Goal: Book appointment/travel/reservation

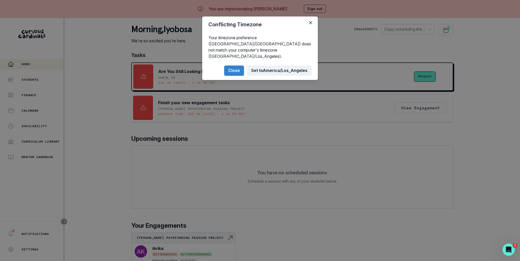
click at [268, 65] on button "Set to [GEOGRAPHIC_DATA]/Los_Angeles" at bounding box center [279, 70] width 64 height 10
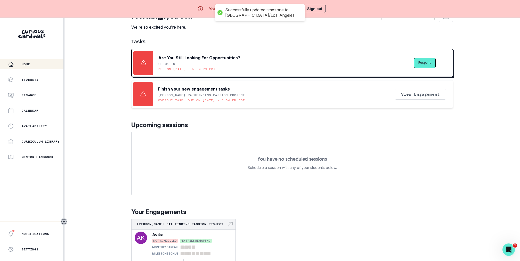
scroll to position [18, 0]
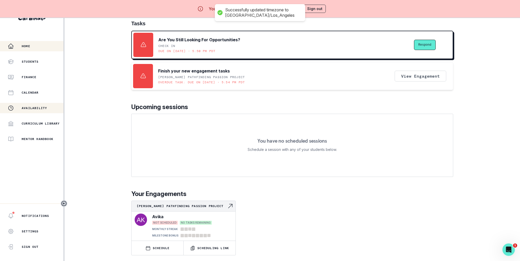
click at [39, 103] on button "Availability" at bounding box center [31, 108] width 63 height 10
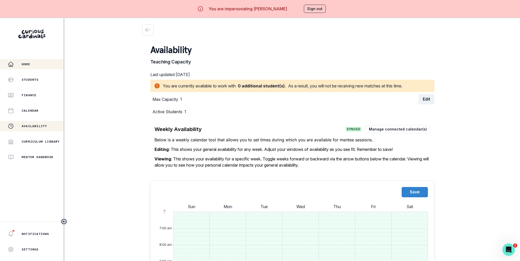
click at [38, 66] on div "Home" at bounding box center [36, 64] width 56 height 6
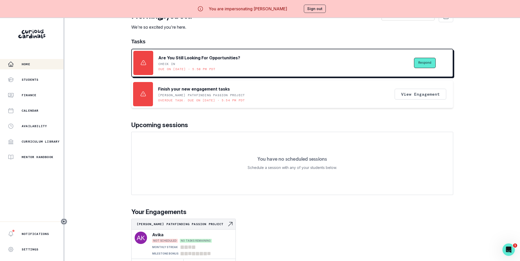
scroll to position [18, 0]
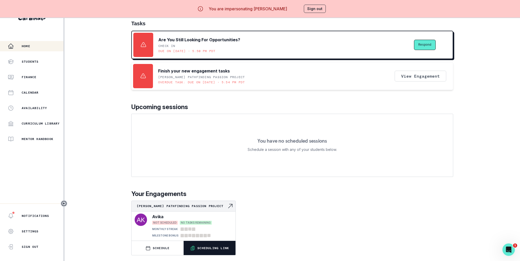
click at [217, 244] on button "Scheduling Link" at bounding box center [210, 248] width 52 height 14
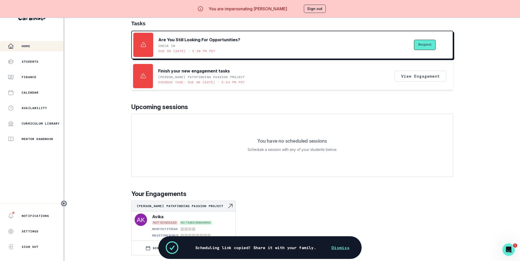
click at [264, 225] on div "[PERSON_NAME] Pathfinding Passion Project Avika NOT SCHEDULED NO TASKS REMAININ…" at bounding box center [292, 228] width 322 height 55
click at [150, 245] on button "SCHEDULE" at bounding box center [158, 248] width 52 height 14
